Goal: Task Accomplishment & Management: Complete application form

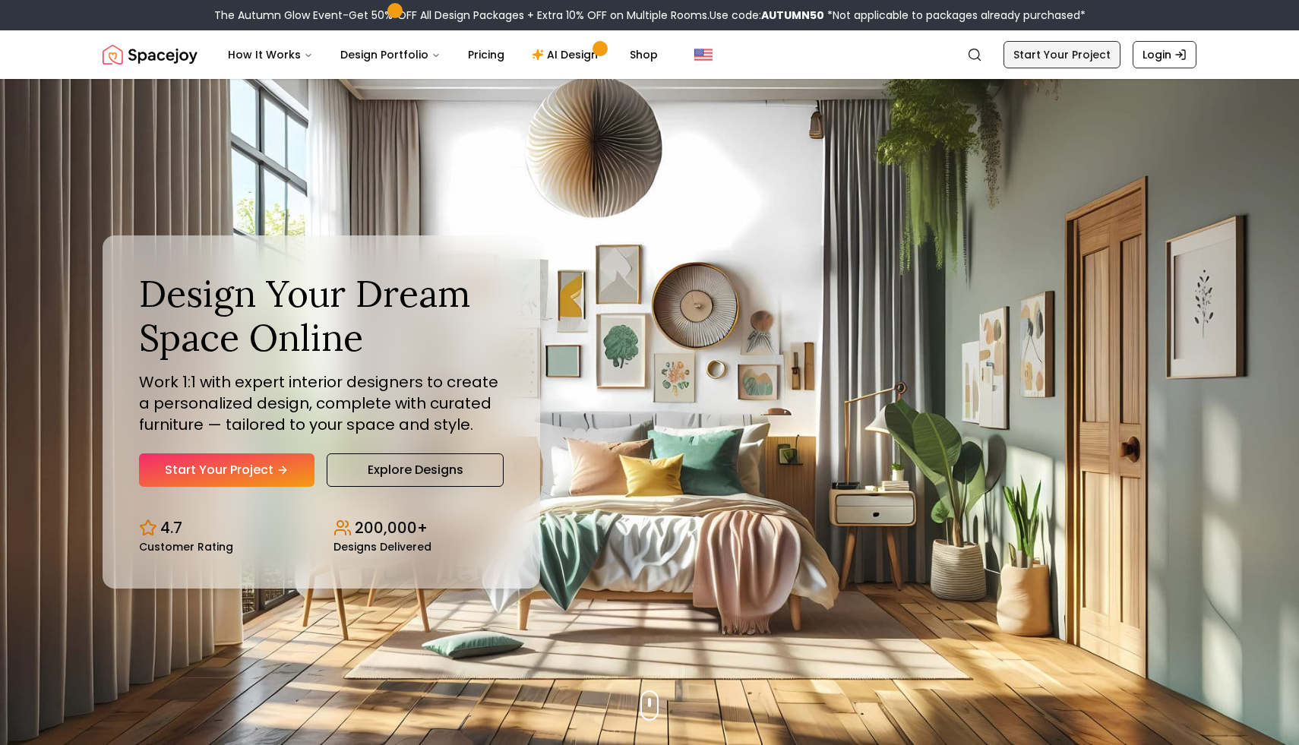
click at [1100, 63] on link "Start Your Project" at bounding box center [1061, 54] width 117 height 27
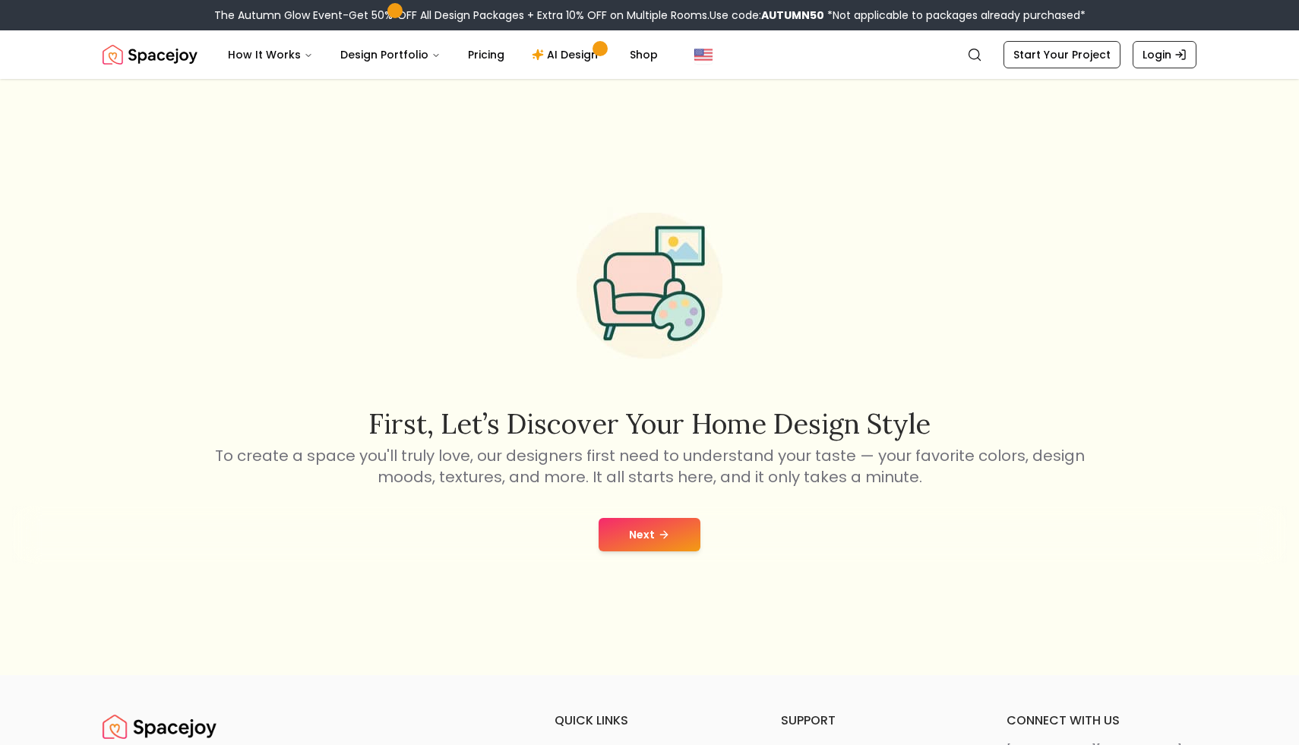
click at [655, 521] on button "Next" at bounding box center [649, 534] width 102 height 33
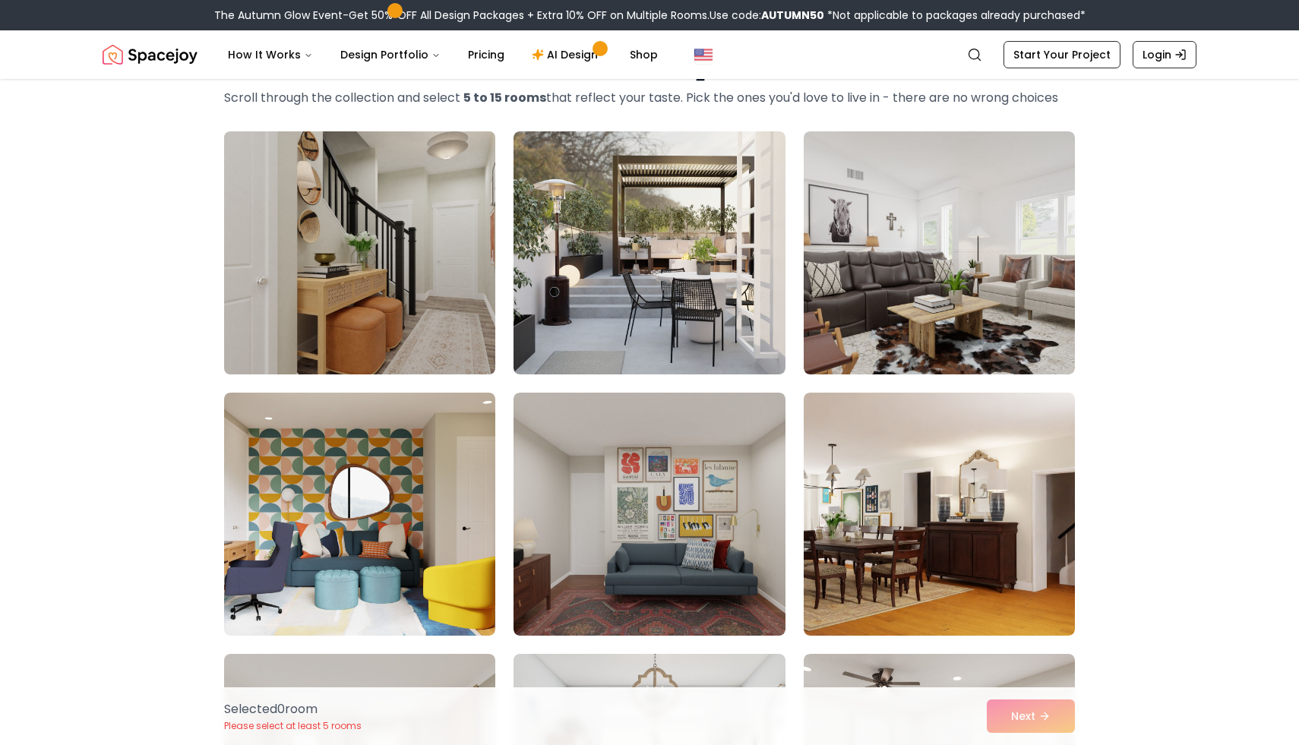
click at [466, 322] on img at bounding box center [359, 252] width 285 height 255
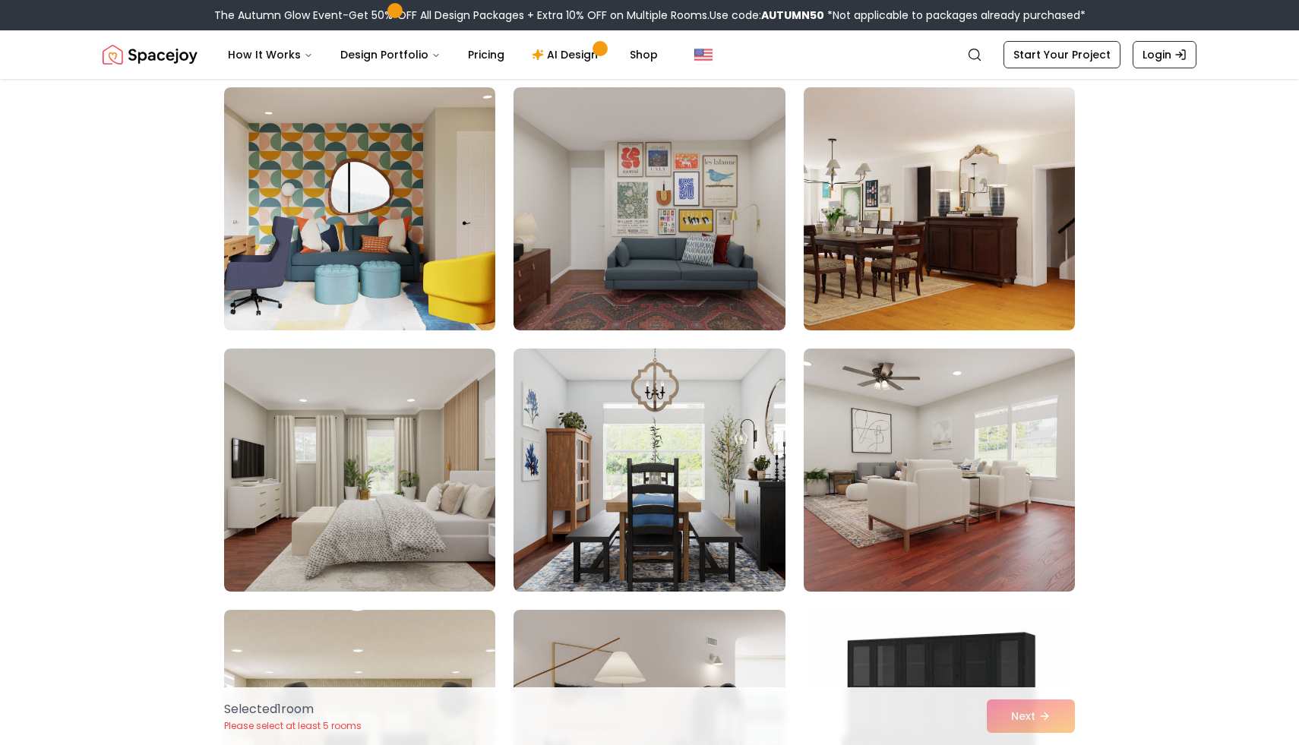
scroll to position [394, 0]
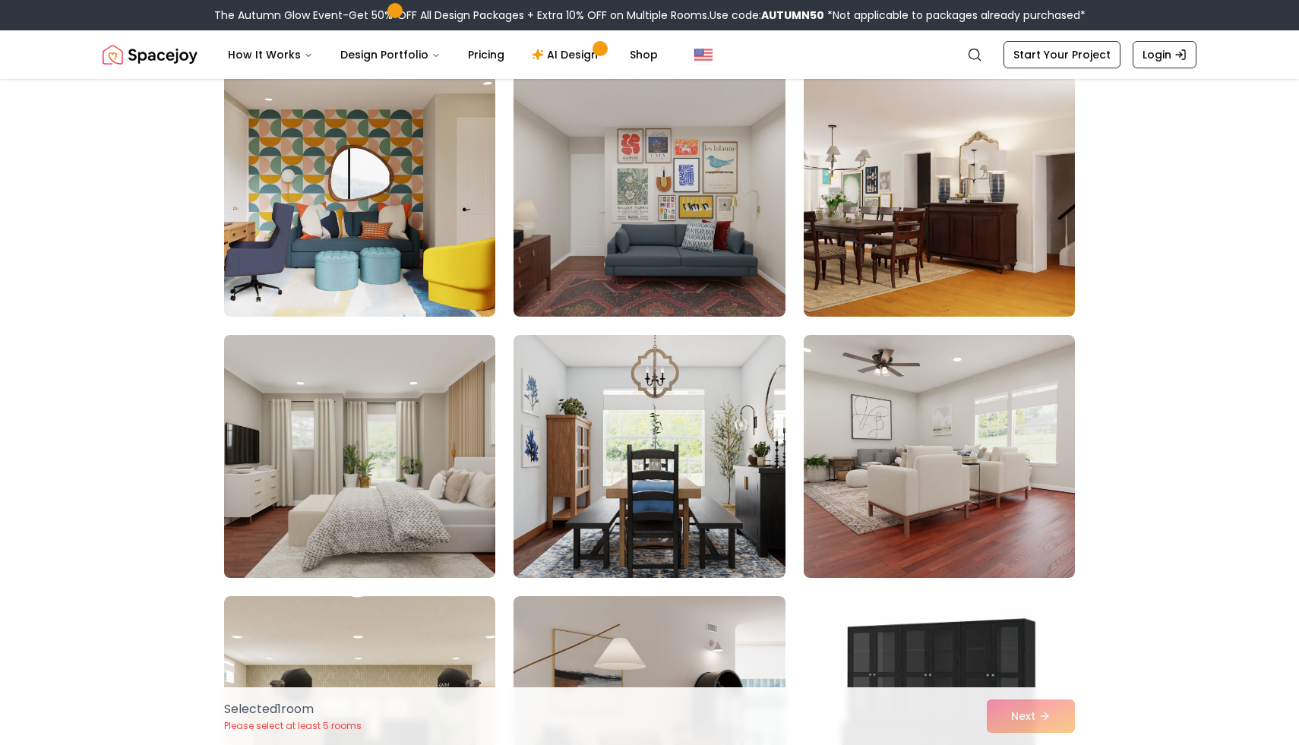
click at [406, 478] on img at bounding box center [359, 456] width 285 height 255
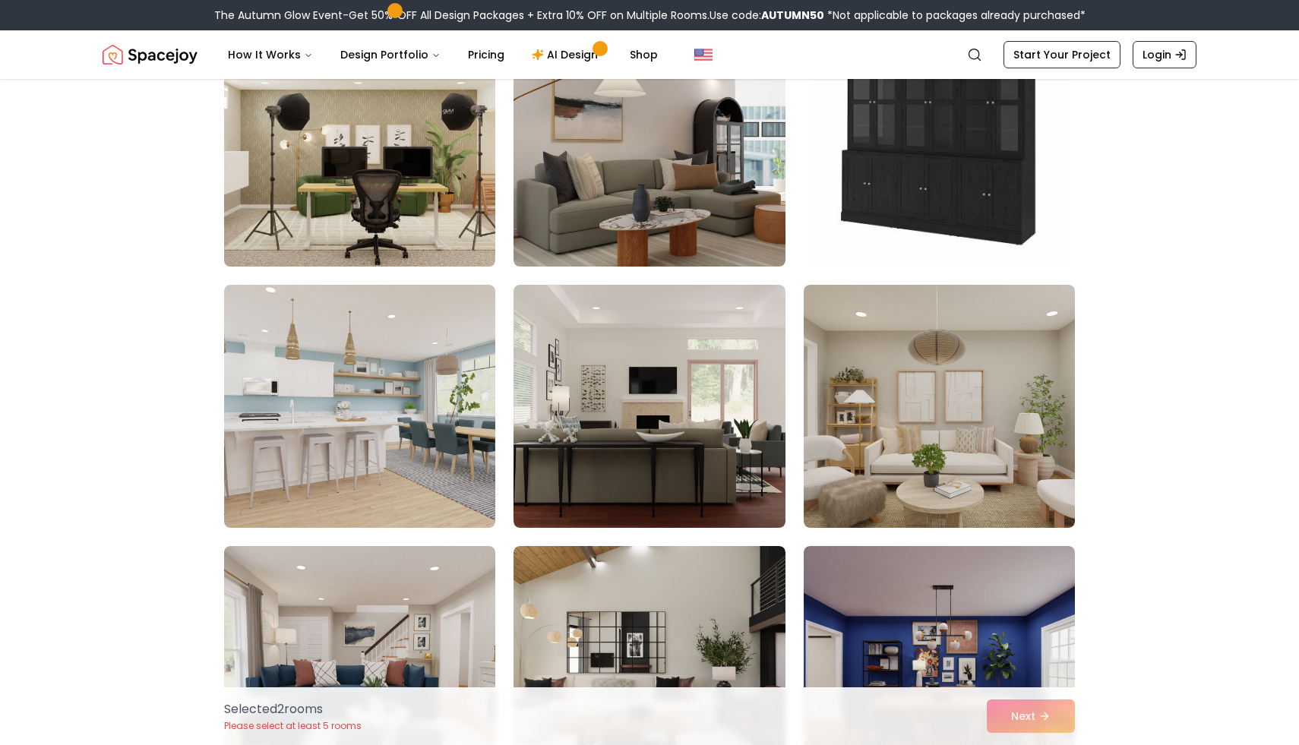
scroll to position [1012, 0]
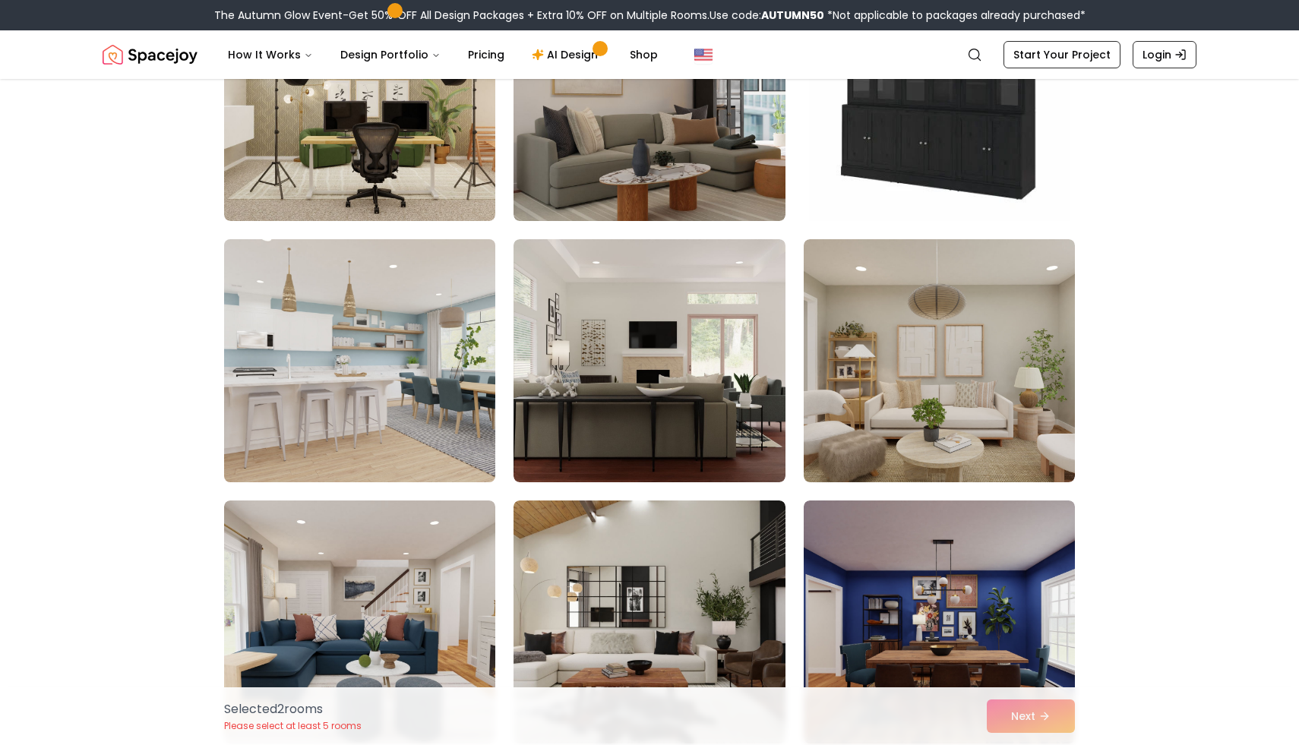
click at [437, 420] on img at bounding box center [359, 360] width 285 height 255
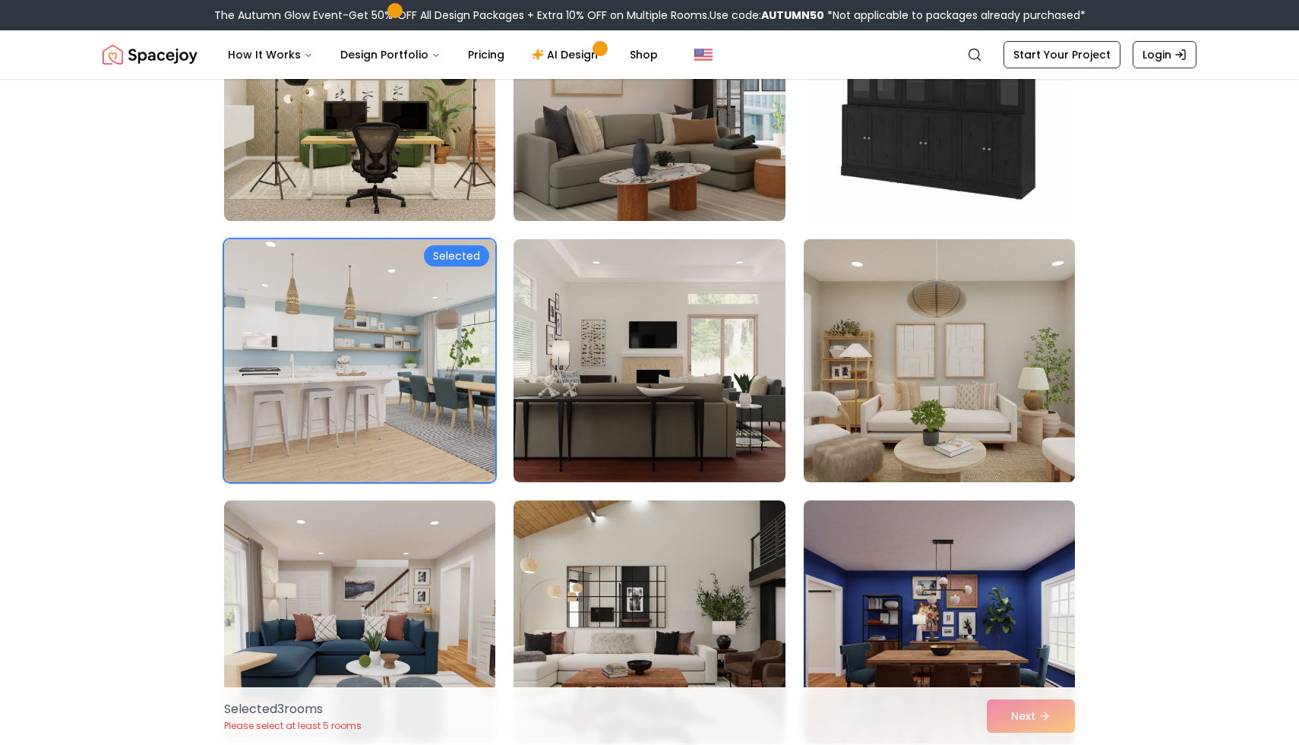
click at [952, 368] on img at bounding box center [939, 360] width 285 height 255
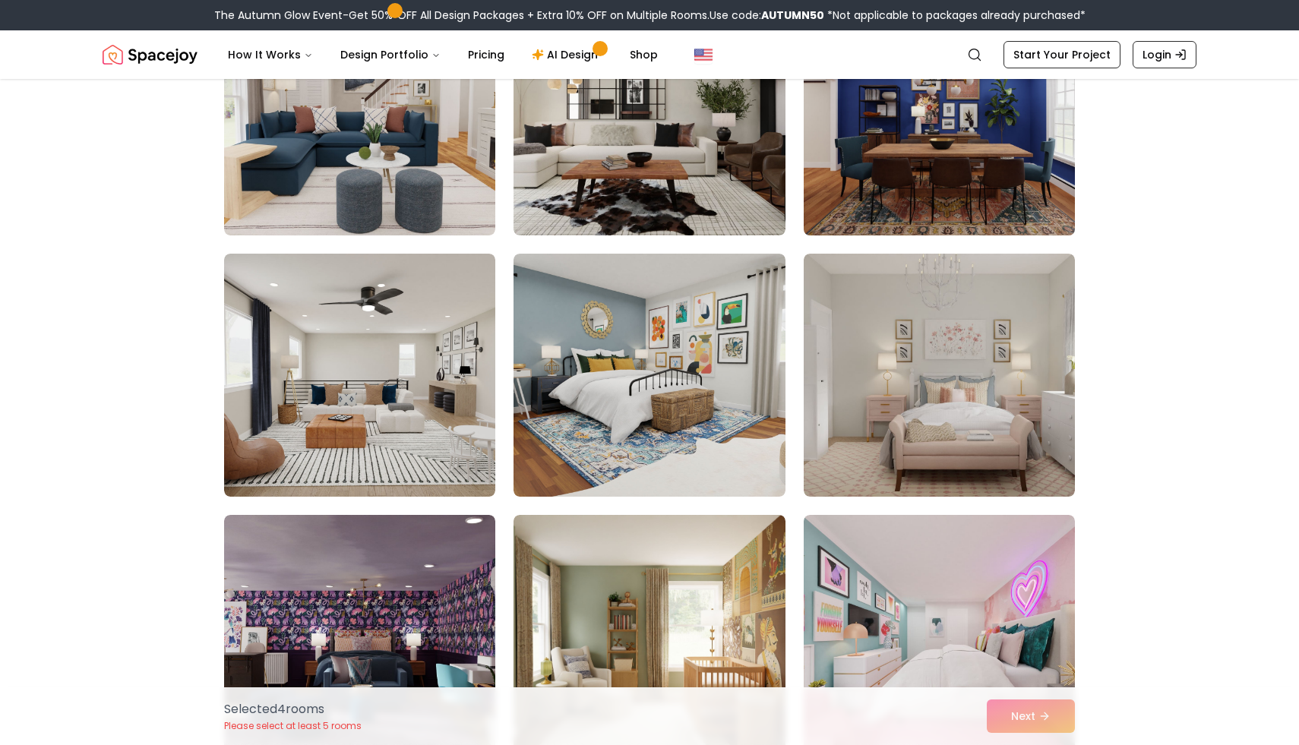
scroll to position [1536, 0]
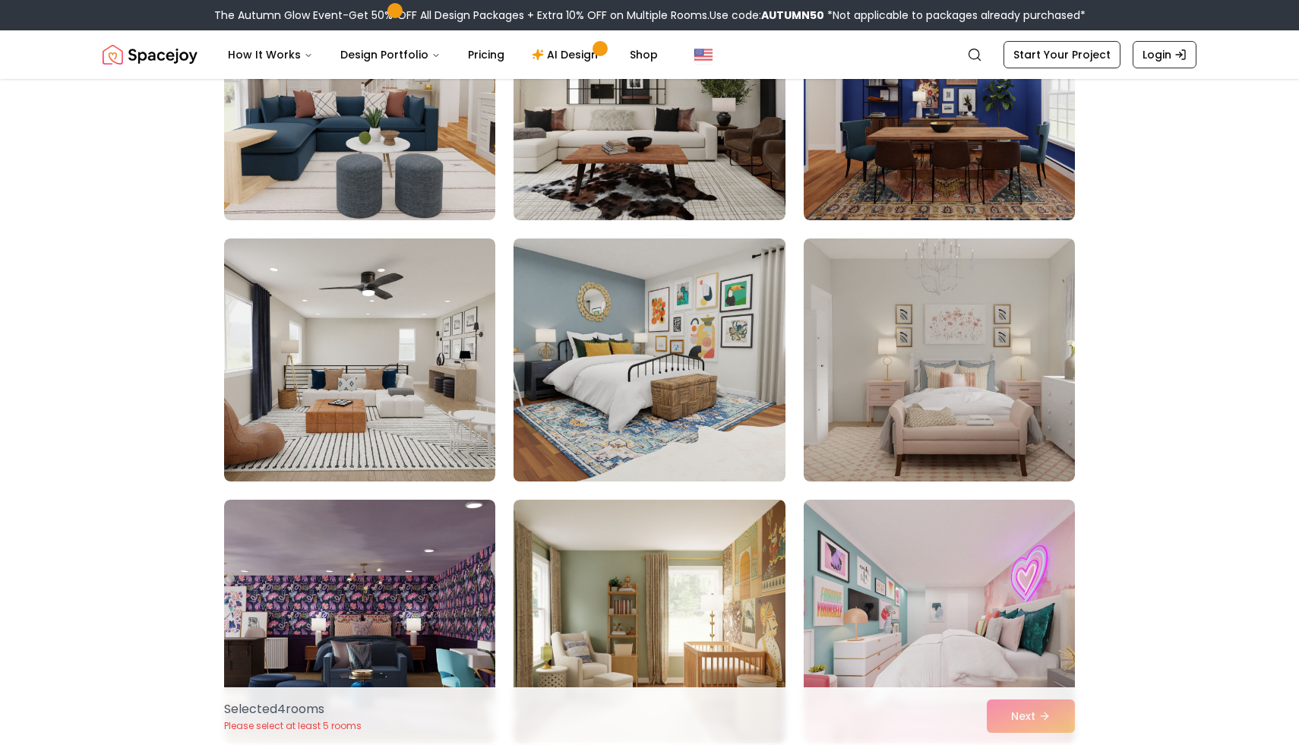
click at [744, 336] on img at bounding box center [649, 359] width 285 height 255
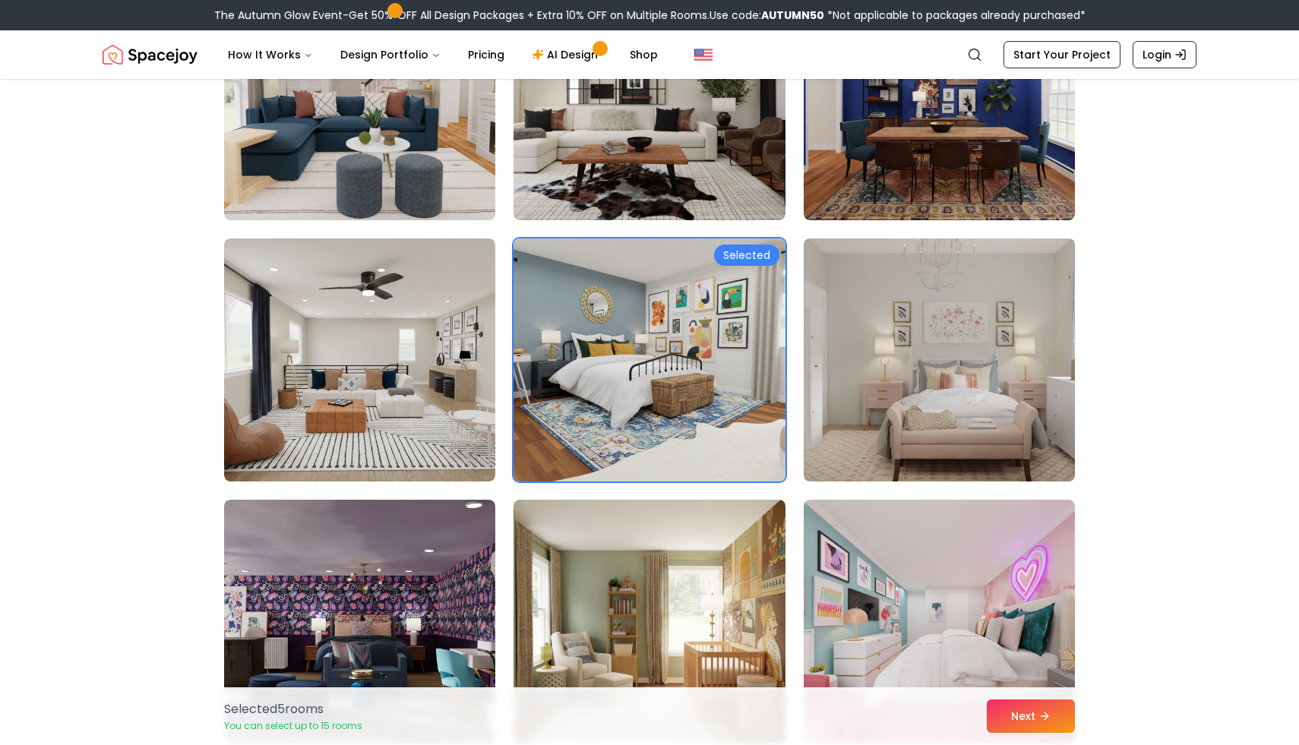
click at [848, 358] on img at bounding box center [939, 359] width 285 height 255
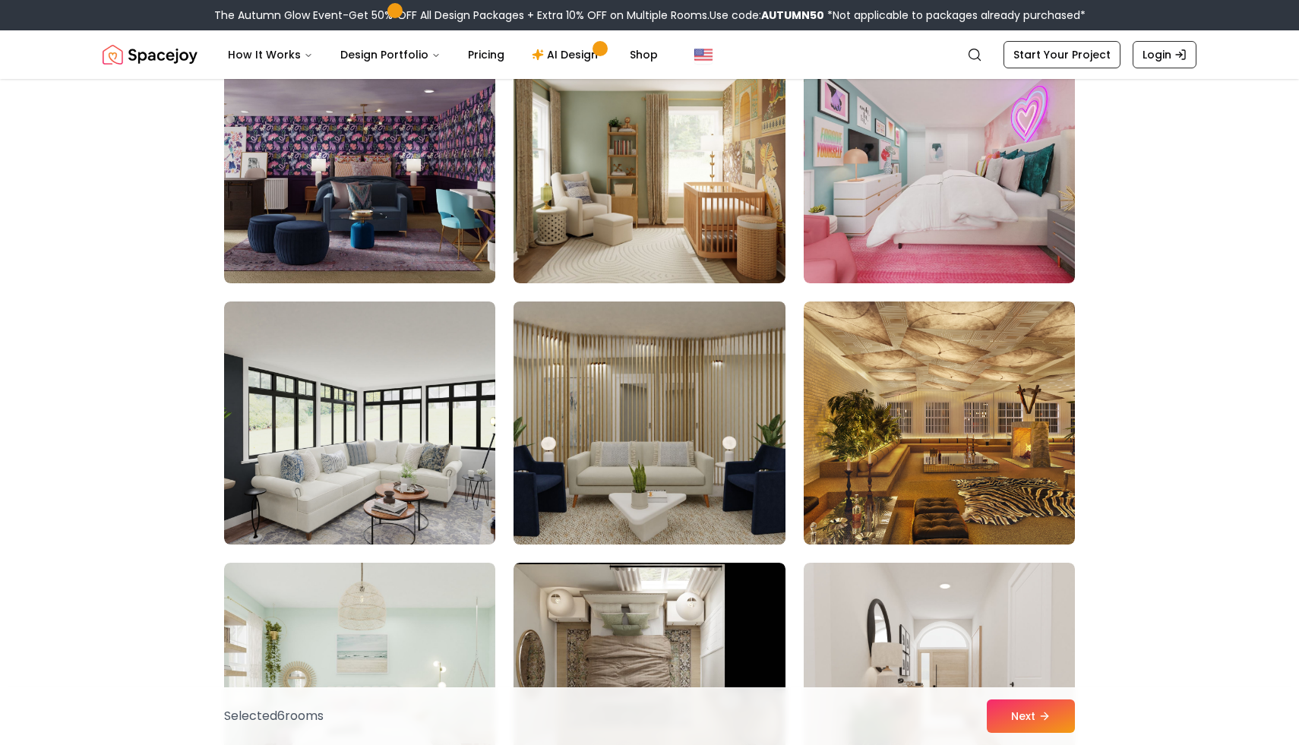
scroll to position [2041, 0]
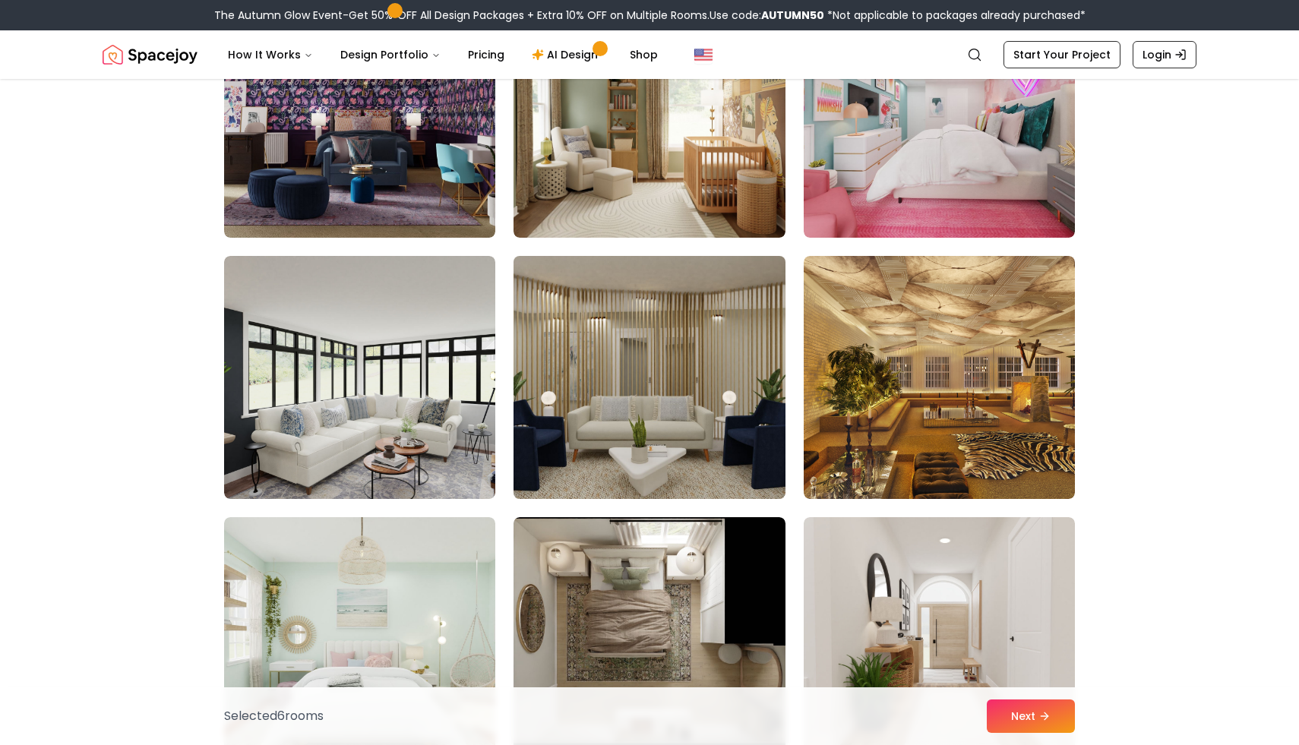
click at [709, 328] on img at bounding box center [649, 377] width 285 height 255
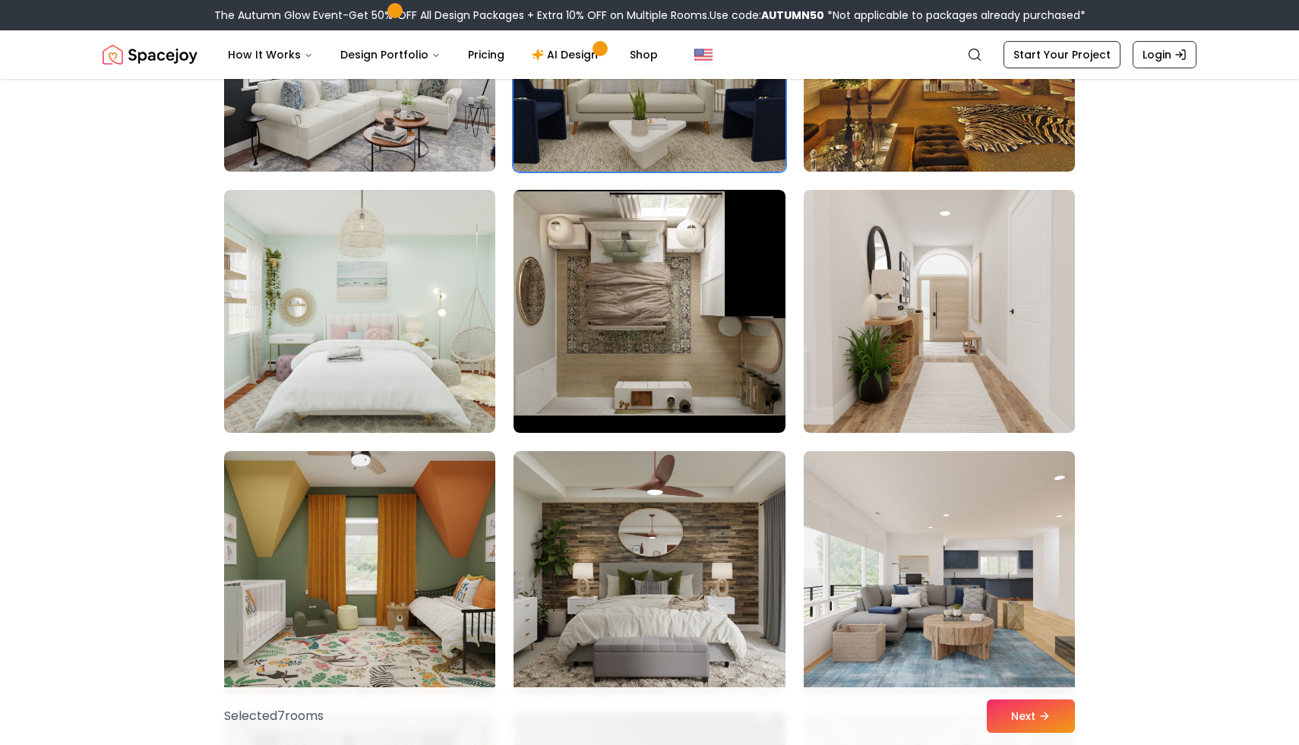
scroll to position [2373, 0]
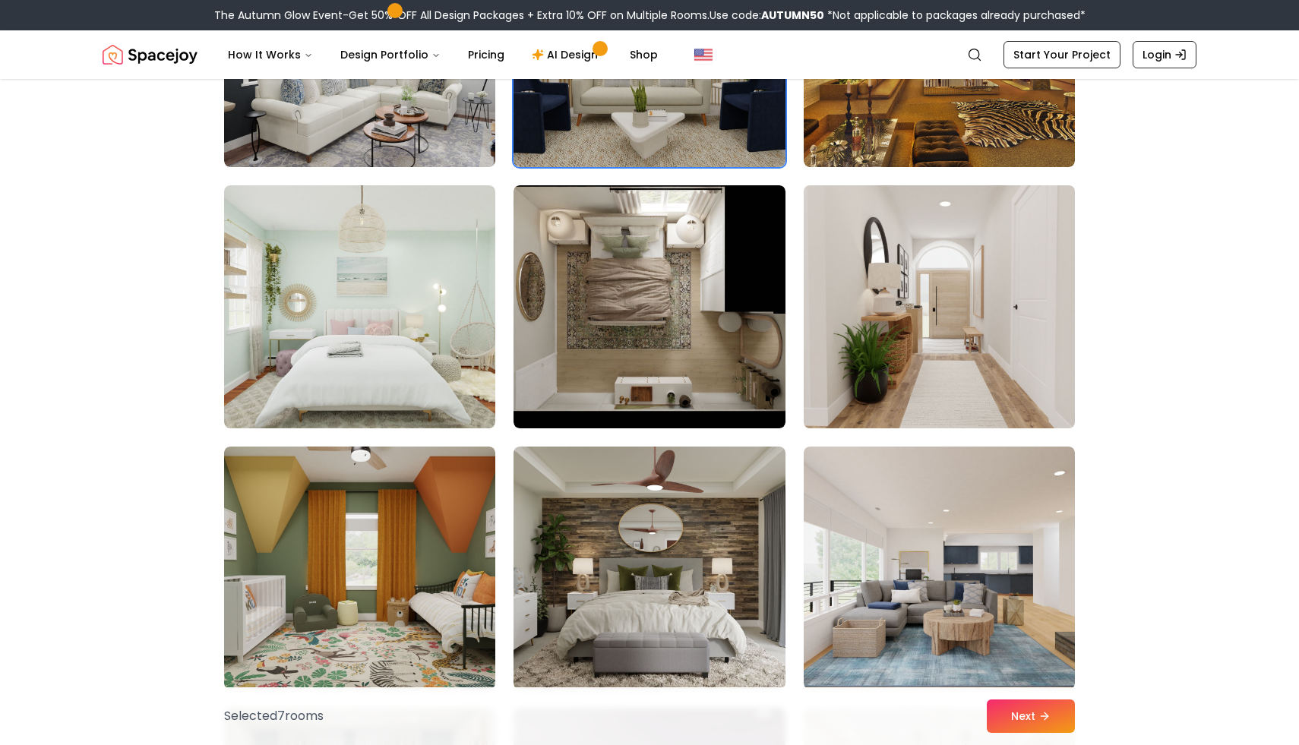
click at [924, 342] on img at bounding box center [939, 306] width 285 height 255
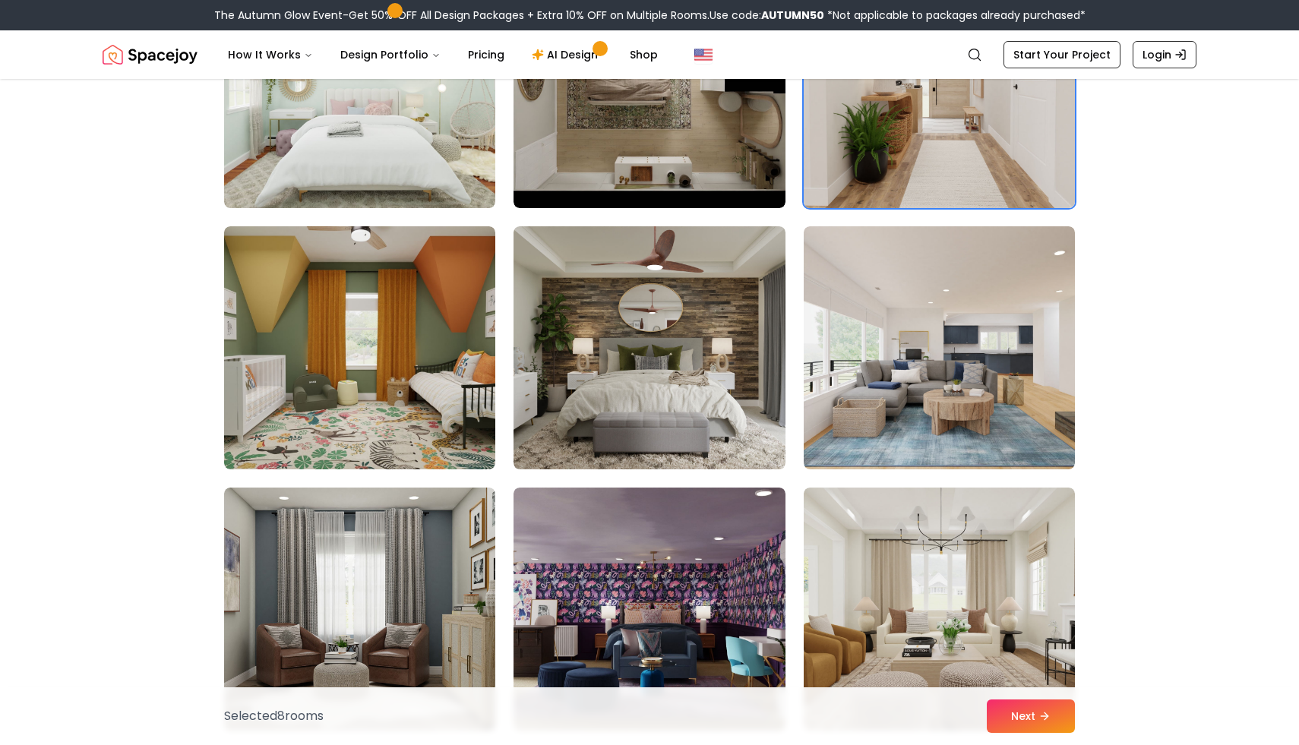
click at [924, 351] on img at bounding box center [939, 347] width 271 height 243
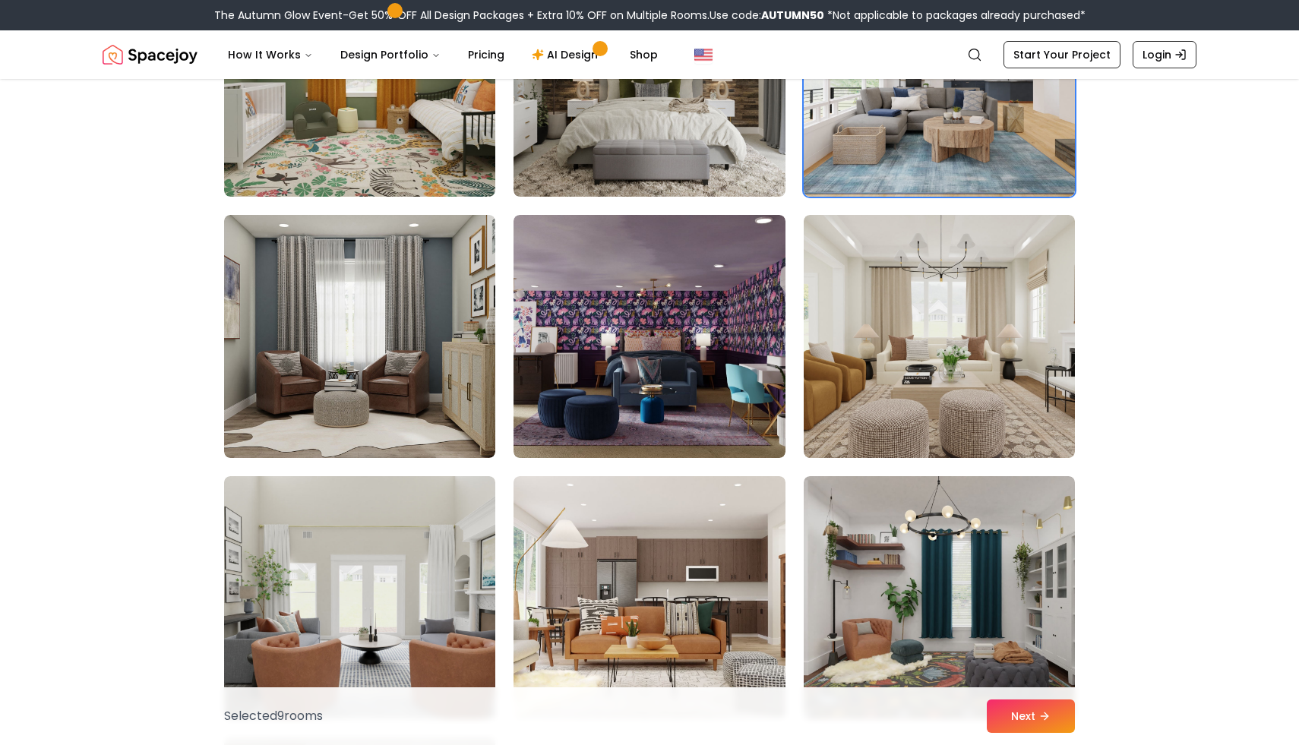
click at [924, 351] on img at bounding box center [939, 336] width 271 height 243
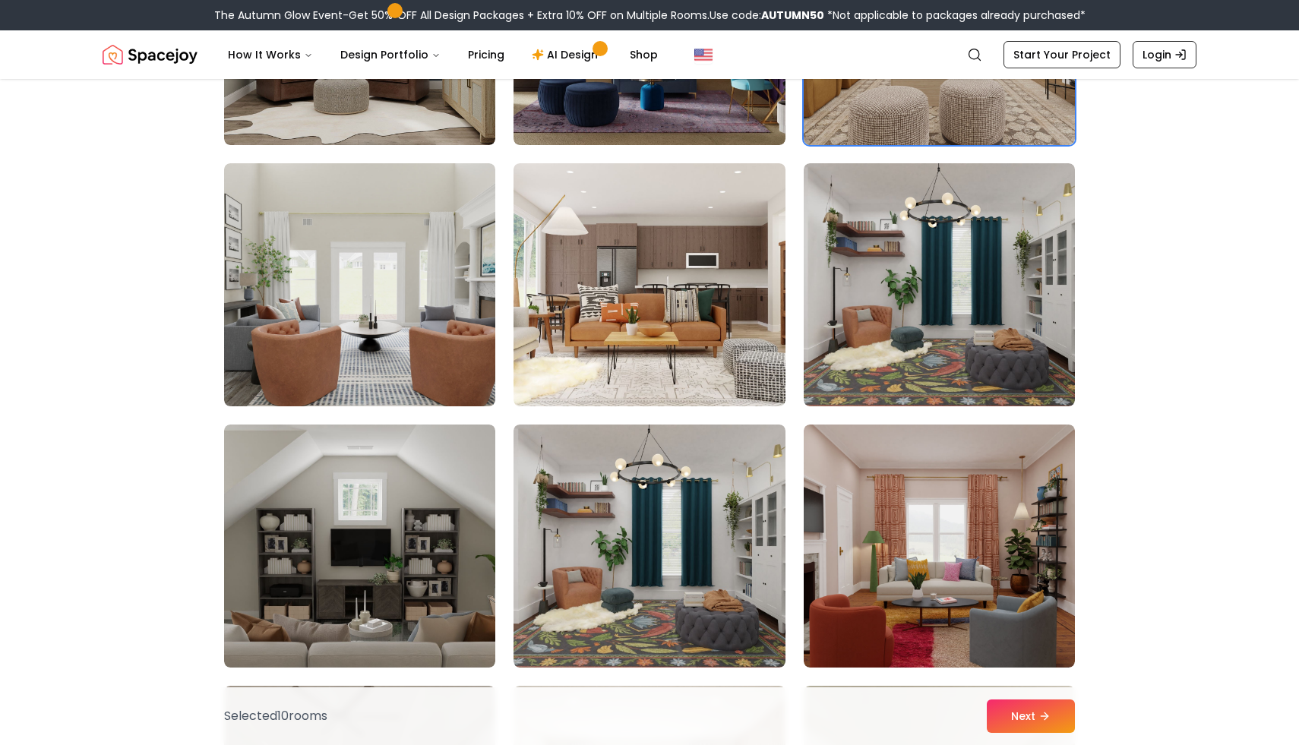
scroll to position [3183, 0]
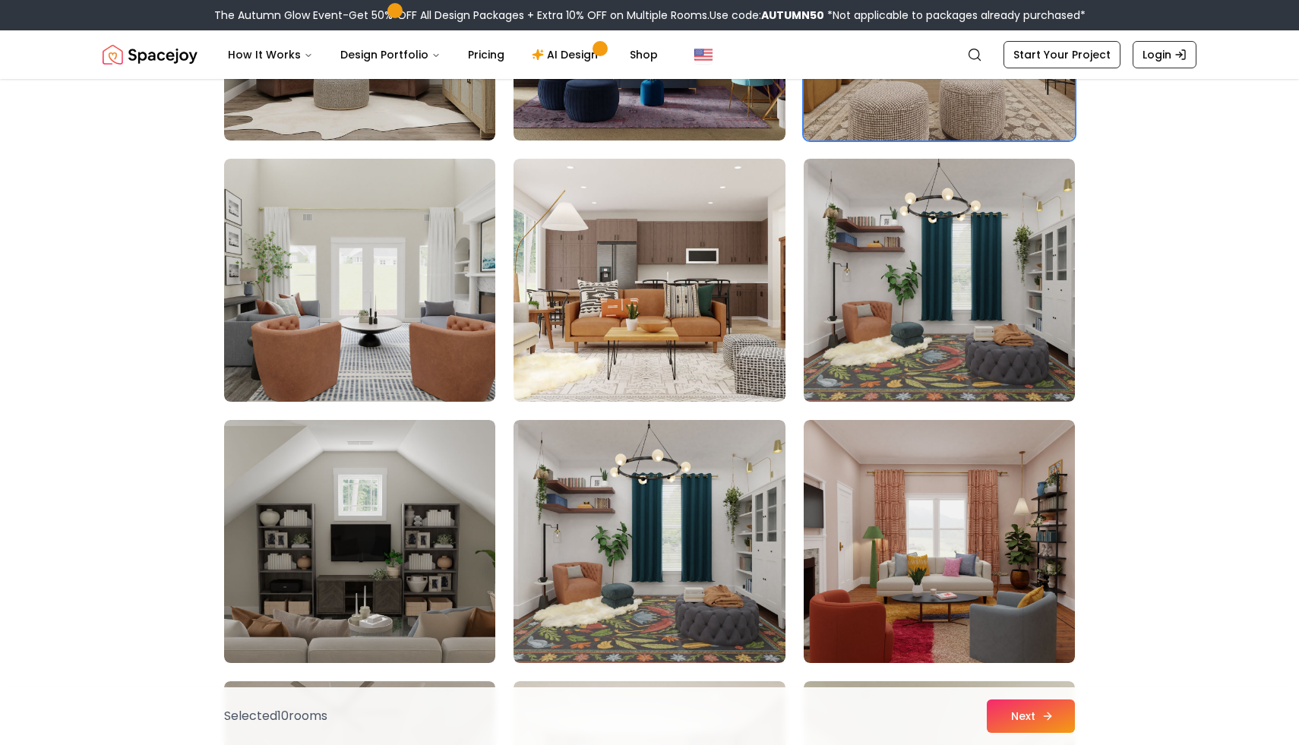
click at [1022, 721] on button "Next" at bounding box center [1031, 715] width 88 height 33
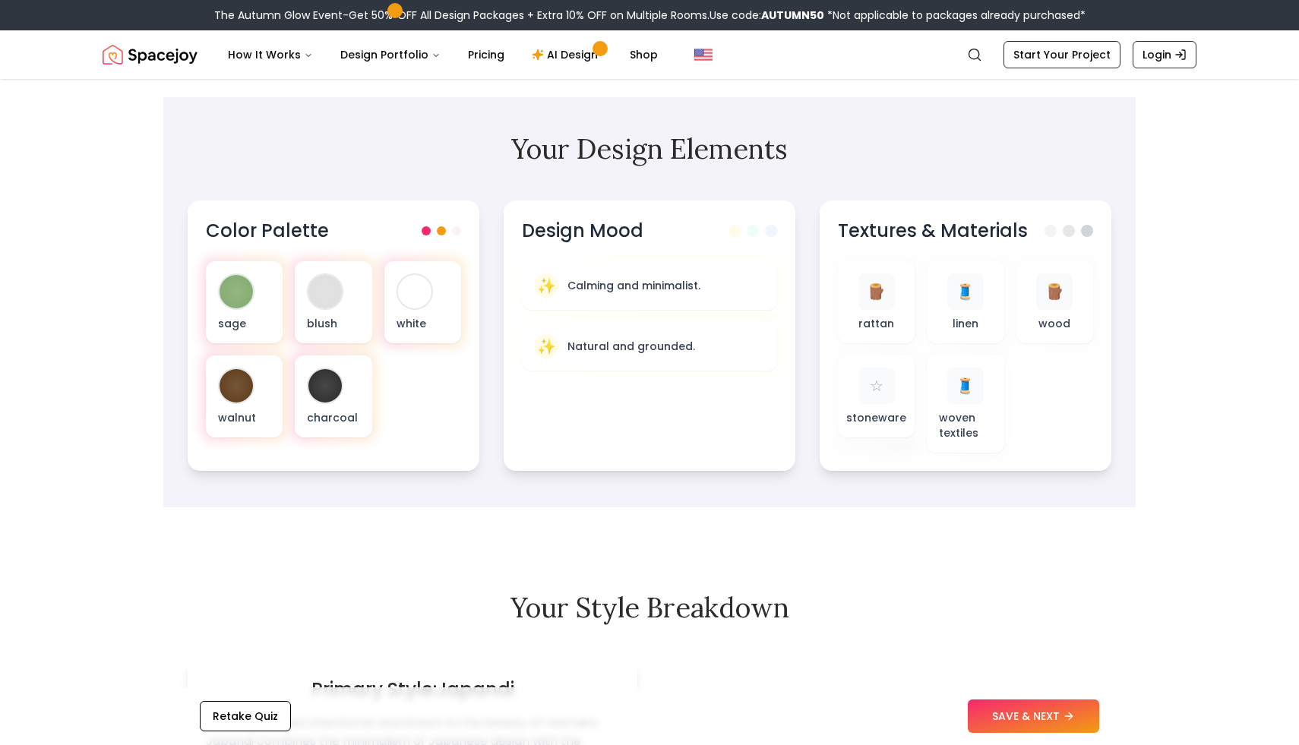
scroll to position [408, 0]
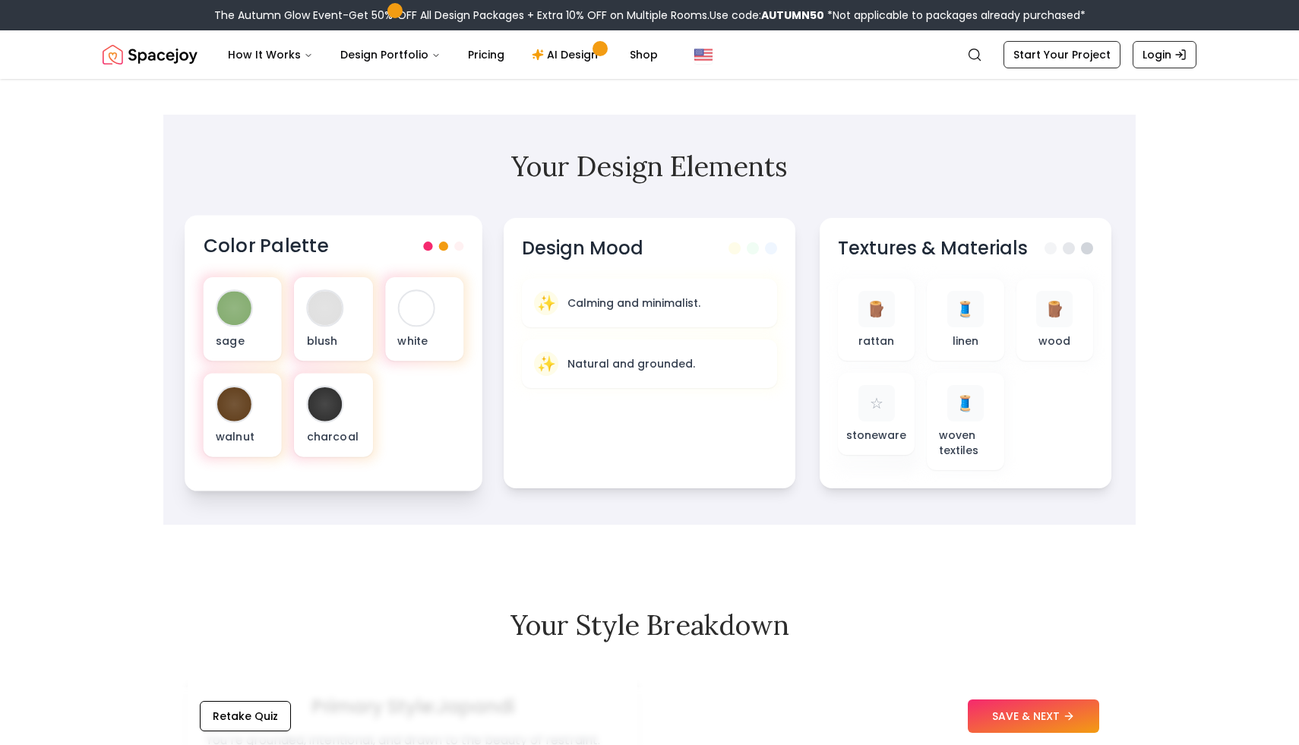
click at [440, 245] on span at bounding box center [443, 246] width 9 height 9
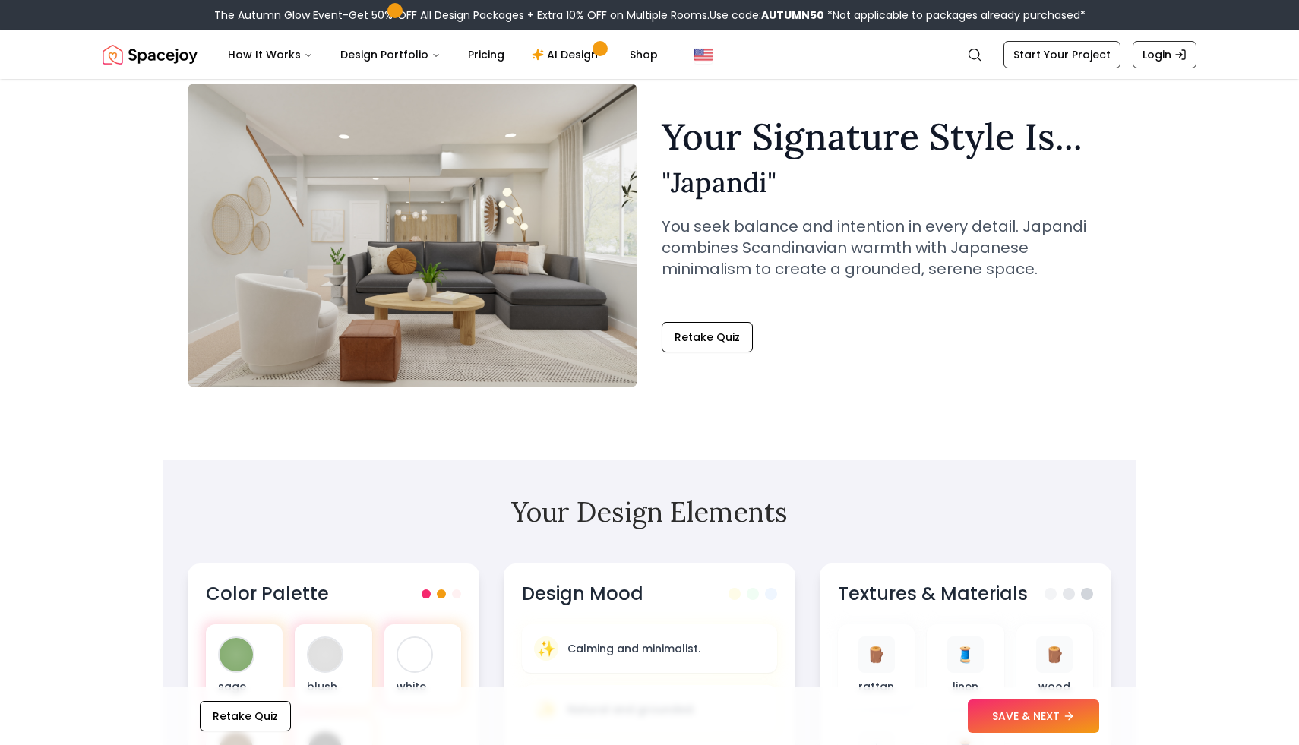
scroll to position [0, 0]
